Goal: Task Accomplishment & Management: Use online tool/utility

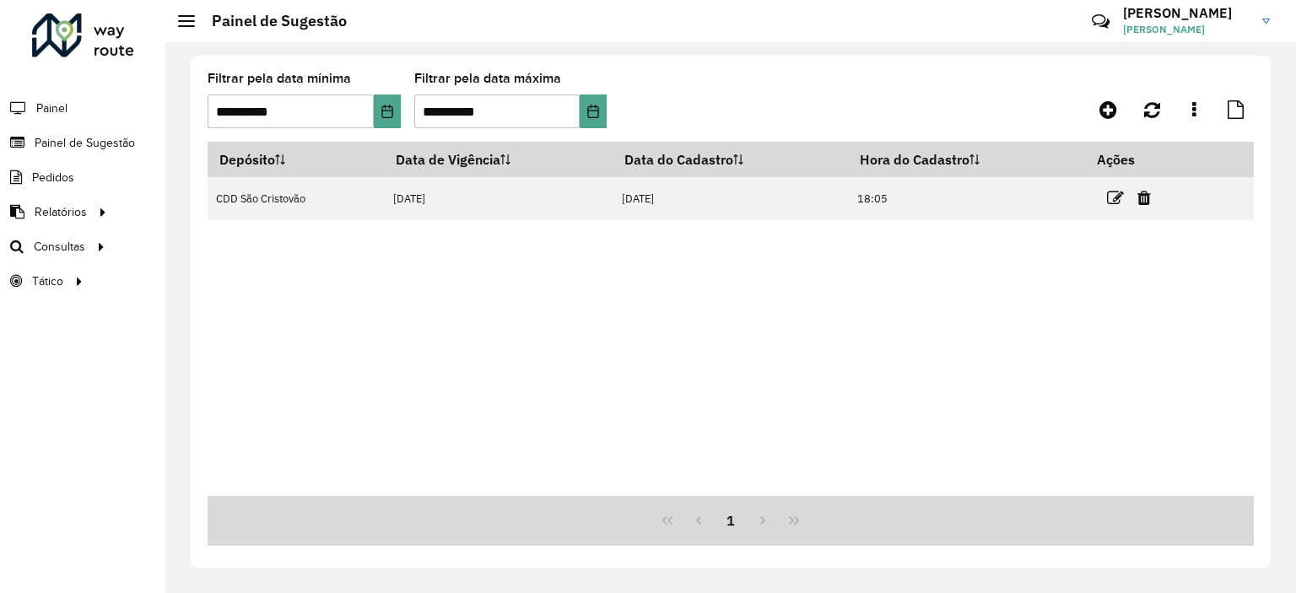
click at [1152, 13] on h3 "[PERSON_NAME]" at bounding box center [1186, 13] width 127 height 16
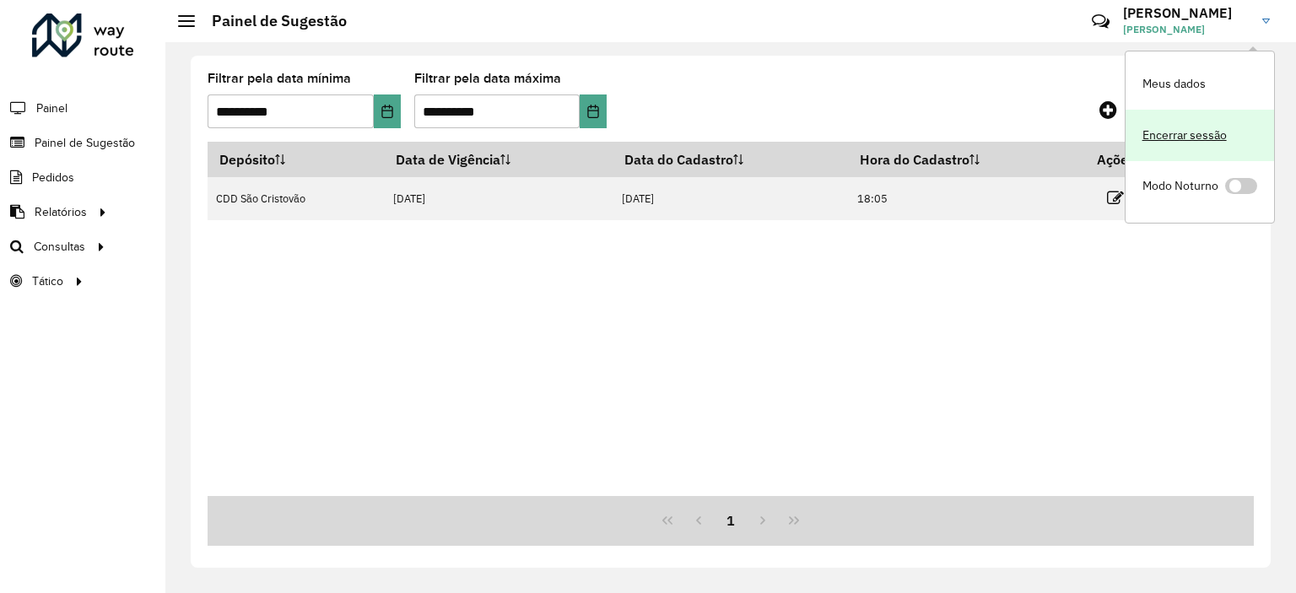
click at [1174, 130] on link "Encerrar sessão" at bounding box center [1199, 135] width 148 height 51
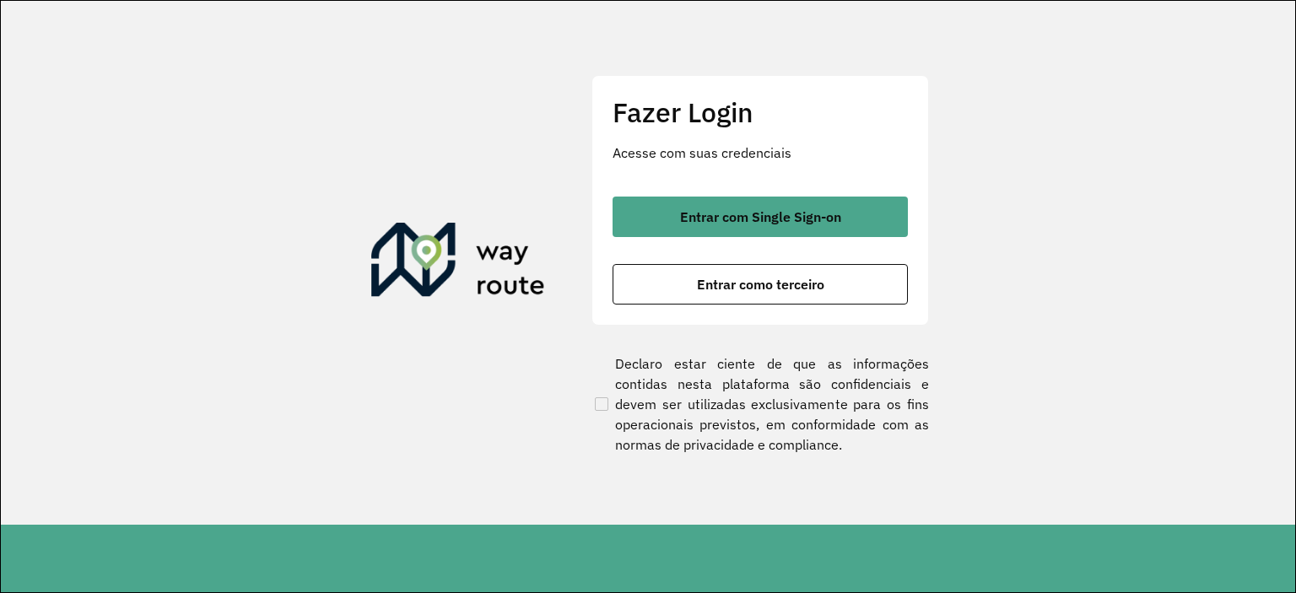
click at [543, 198] on section "Fazer Login Acesse com suas credenciais Entrar com Single Sign-on Entrar como t…" at bounding box center [648, 263] width 1294 height 524
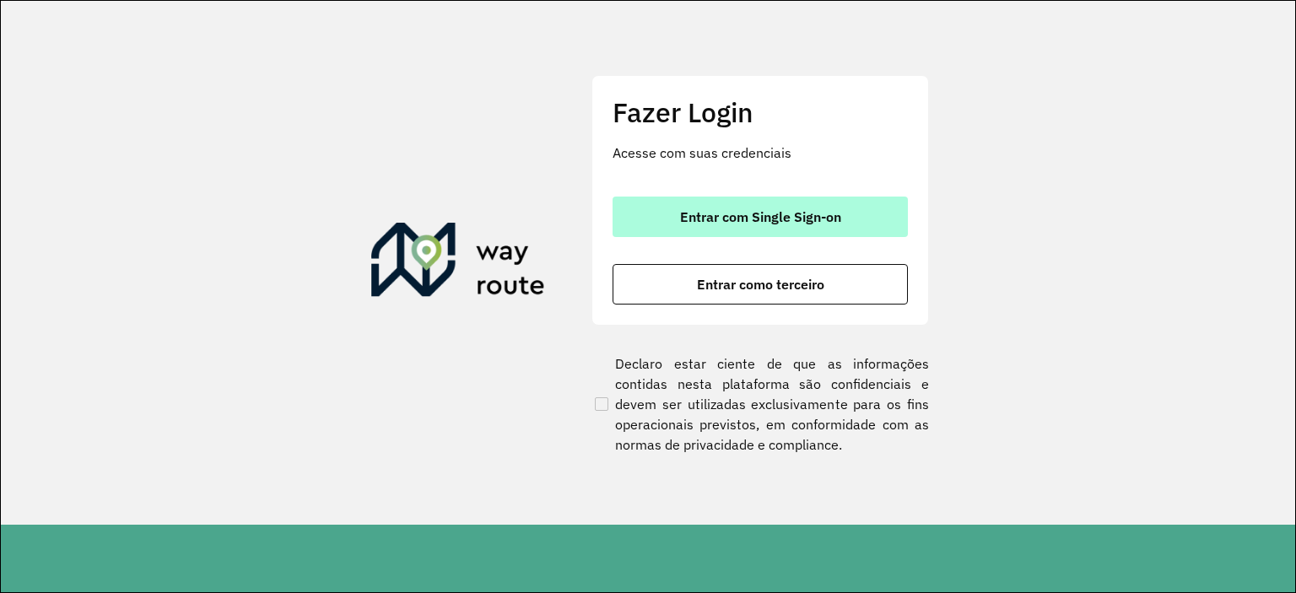
click at [716, 204] on button "Entrar com Single Sign-on" at bounding box center [759, 217] width 295 height 40
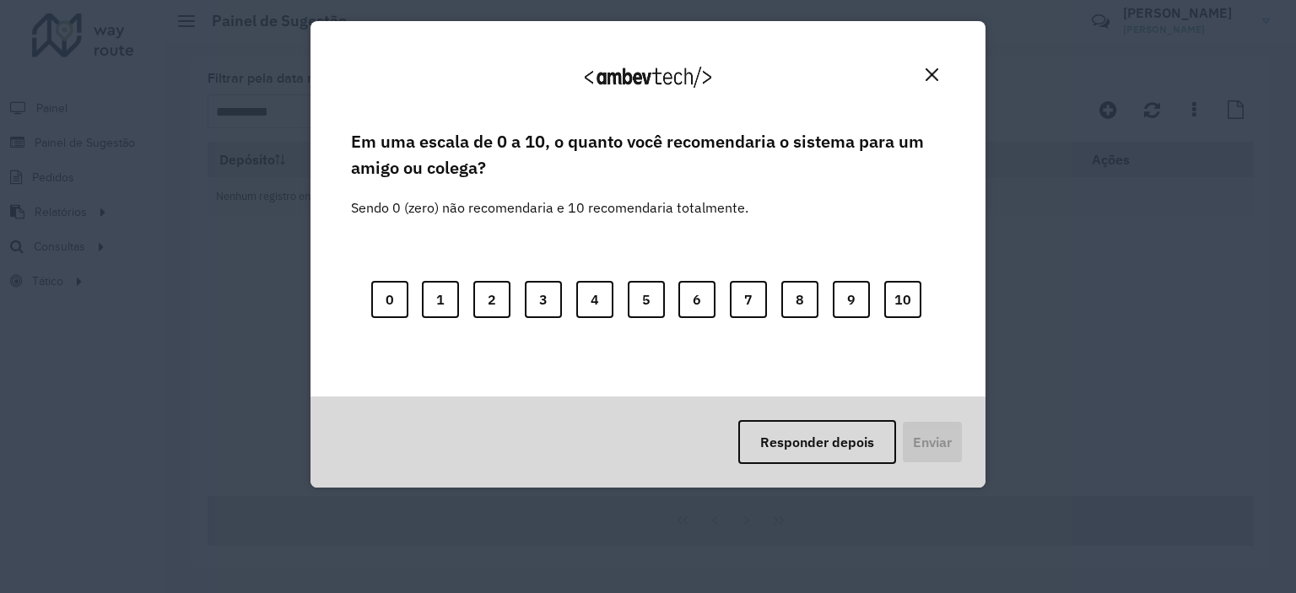
click at [934, 80] on img "Close" at bounding box center [931, 74] width 13 height 13
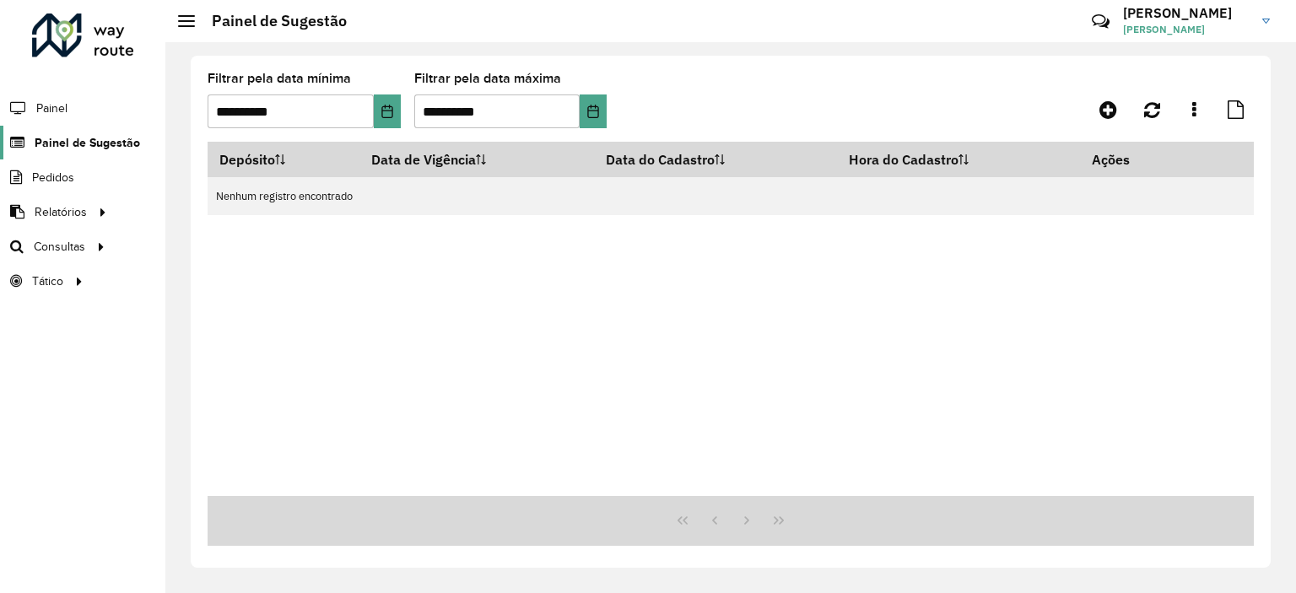
click at [108, 141] on span "Painel de Sugestão" at bounding box center [87, 143] width 105 height 18
